Goal: Find specific page/section

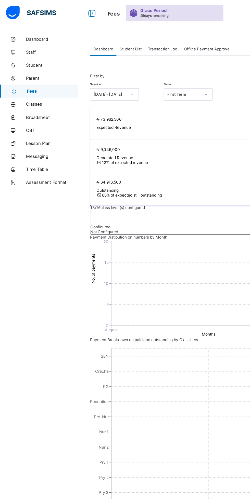
click at [2, 200] on div "Dashboard Staff Student Parent Fees Classes Broadsheet CBT Lesson Plan Messagin…" at bounding box center [30, 259] width 61 height 479
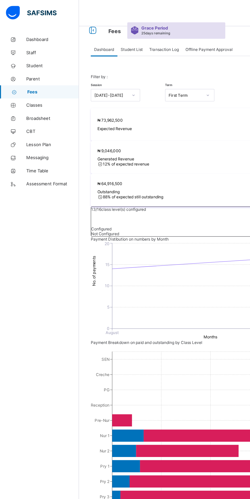
click at [104, 38] on span "Student List" at bounding box center [102, 38] width 17 height 4
